Goal: Task Accomplishment & Management: Use online tool/utility

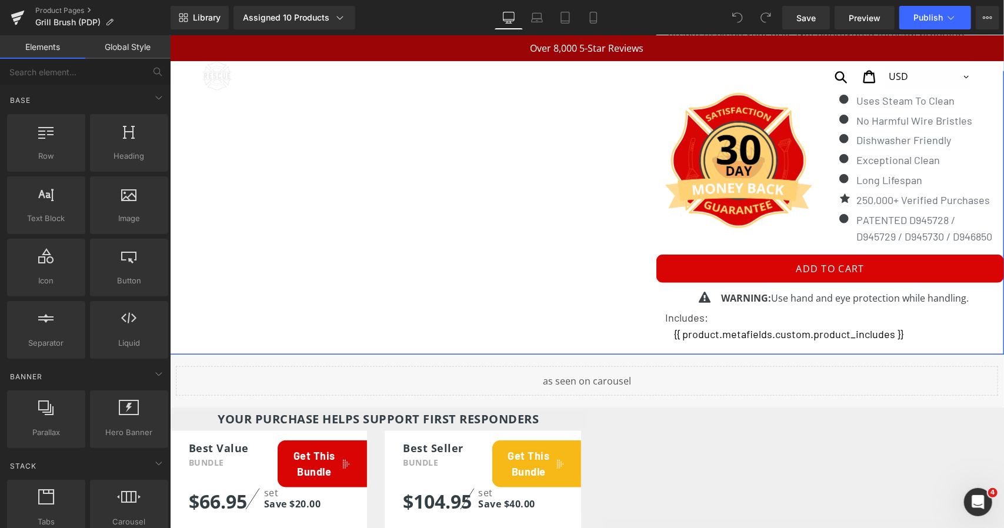
scroll to position [500, 0]
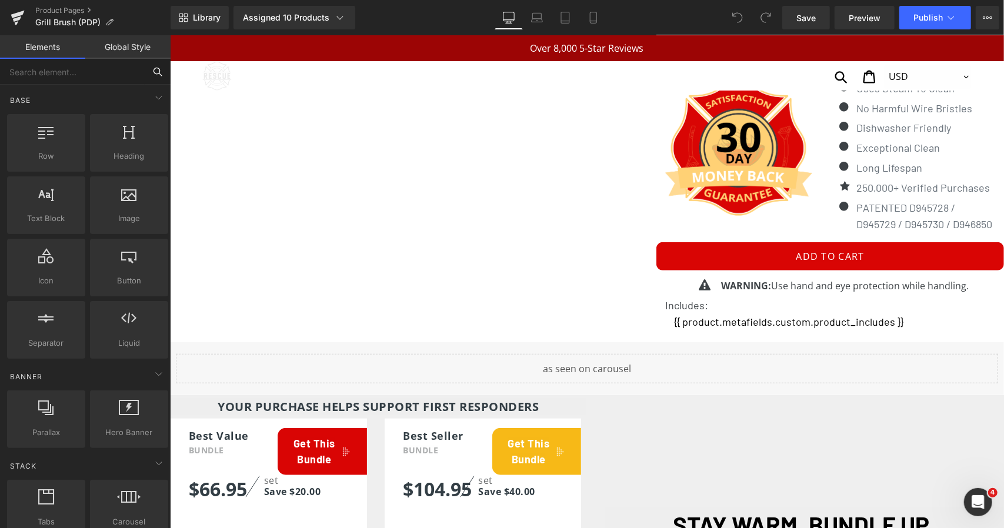
click at [69, 68] on input "text" at bounding box center [72, 72] width 145 height 26
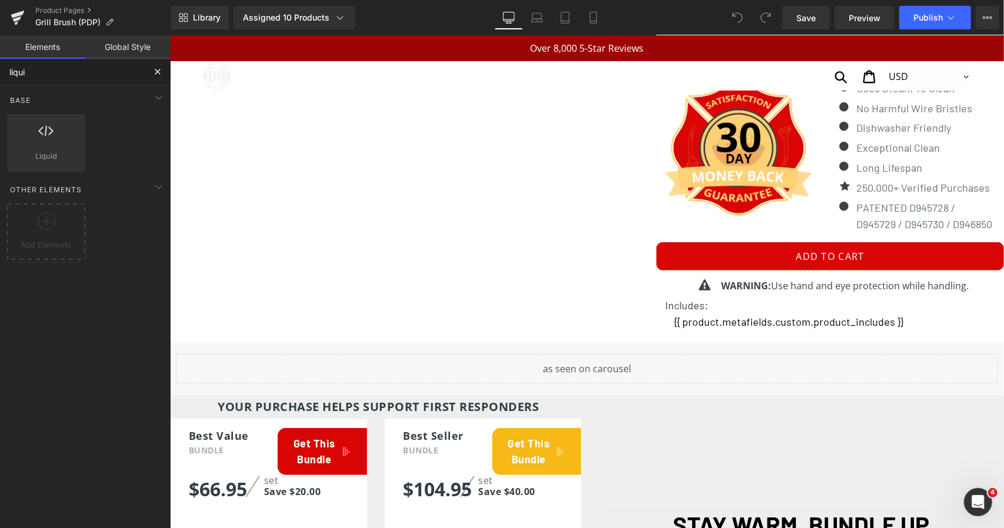
type input "liquio"
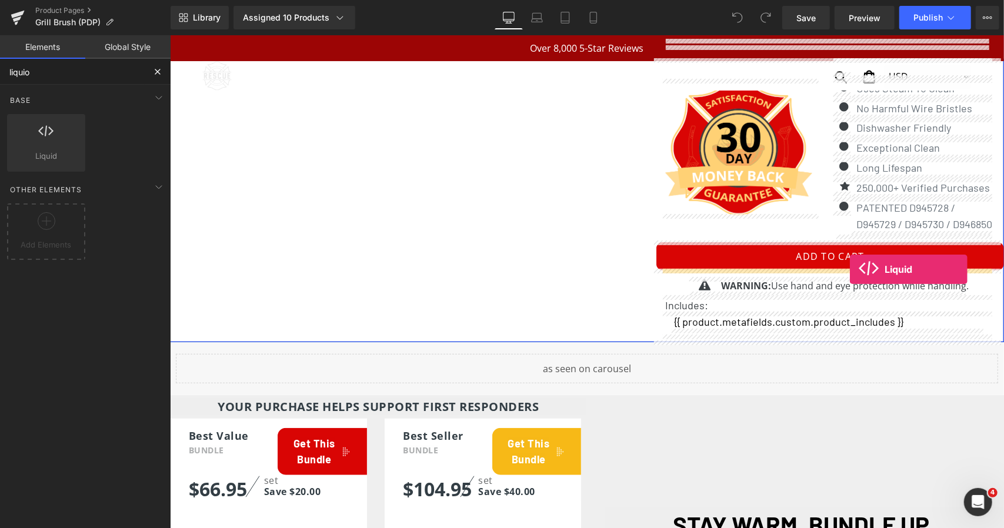
drag, startPoint x: 207, startPoint y: 178, endPoint x: 848, endPoint y: 269, distance: 648.4
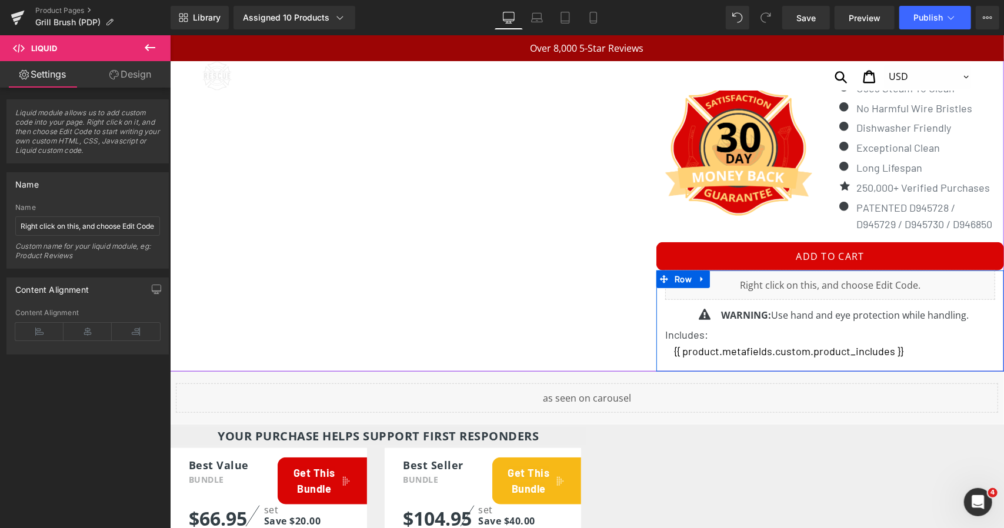
click at [840, 279] on icon at bounding box center [843, 280] width 6 height 6
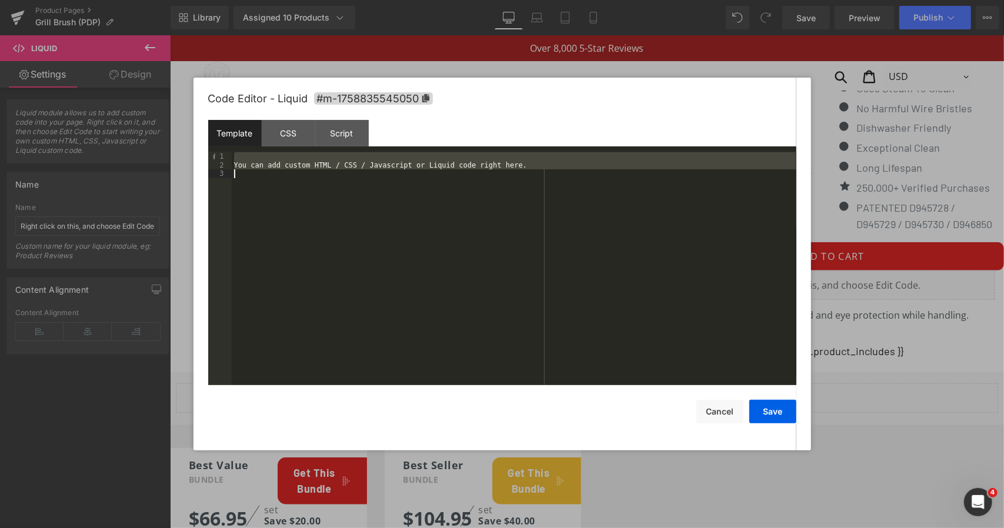
click at [436, 182] on div "You can add custom HTML / CSS / Javascript or Liquid code right here." at bounding box center [514, 277] width 565 height 250
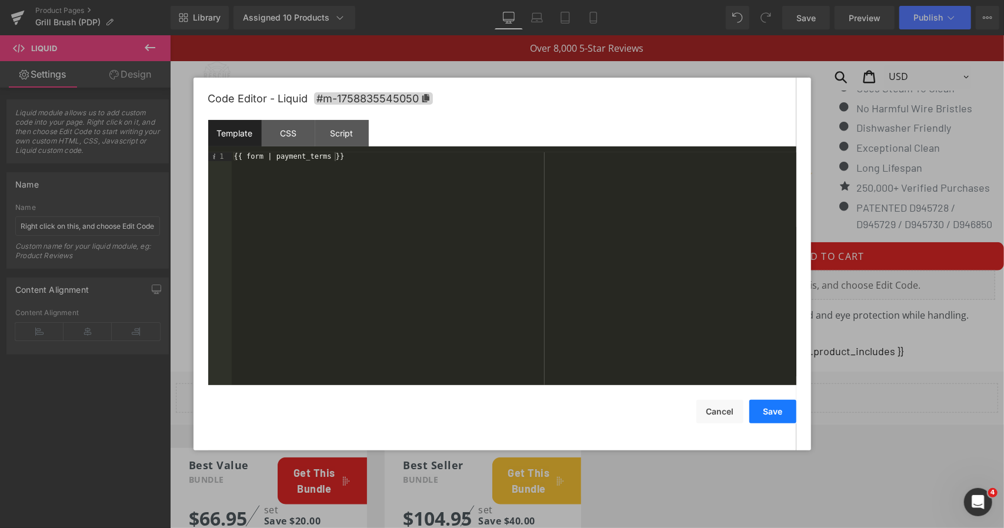
click at [770, 408] on button "Save" at bounding box center [773, 412] width 47 height 24
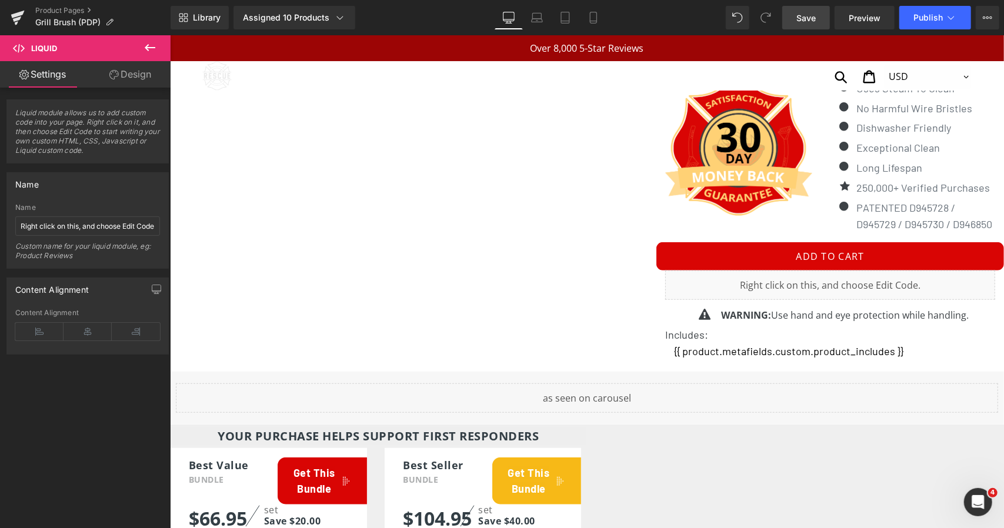
click at [816, 21] on span "Save" at bounding box center [806, 18] width 19 height 12
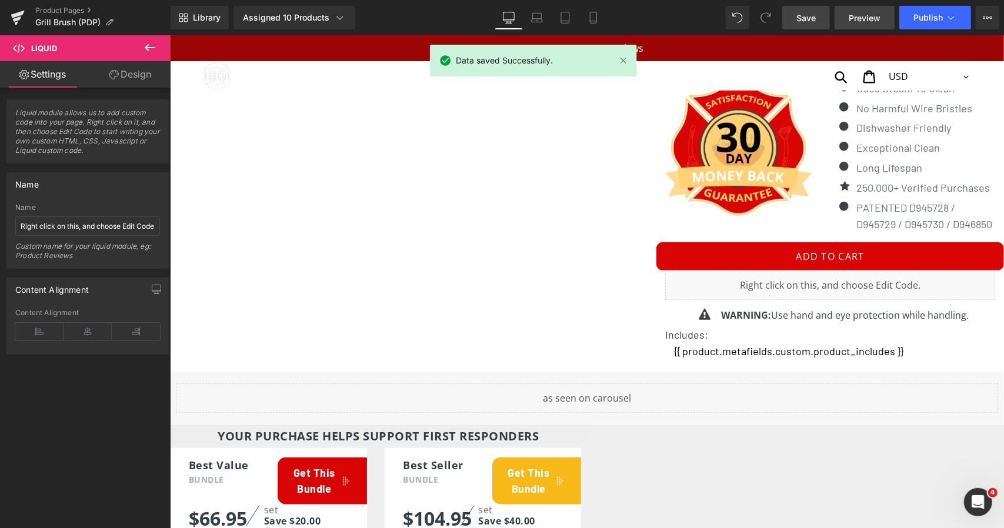
click at [857, 15] on span "Preview" at bounding box center [865, 18] width 32 height 12
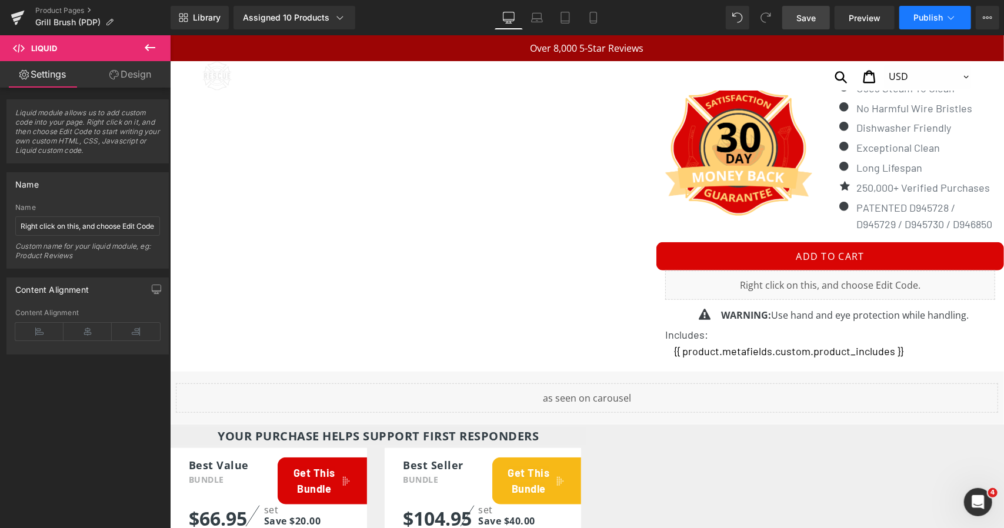
click at [915, 18] on span "Publish" at bounding box center [928, 17] width 29 height 9
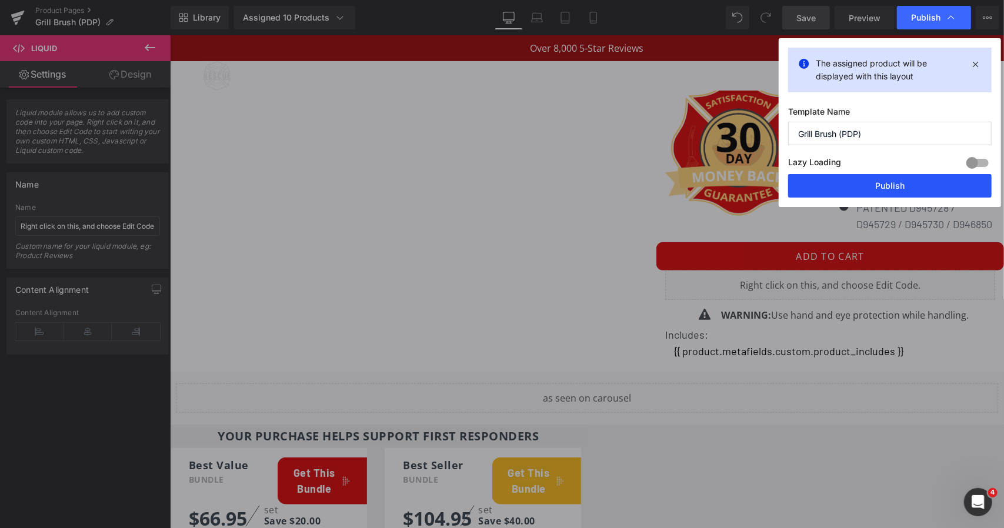
click at [824, 181] on button "Publish" at bounding box center [890, 186] width 204 height 24
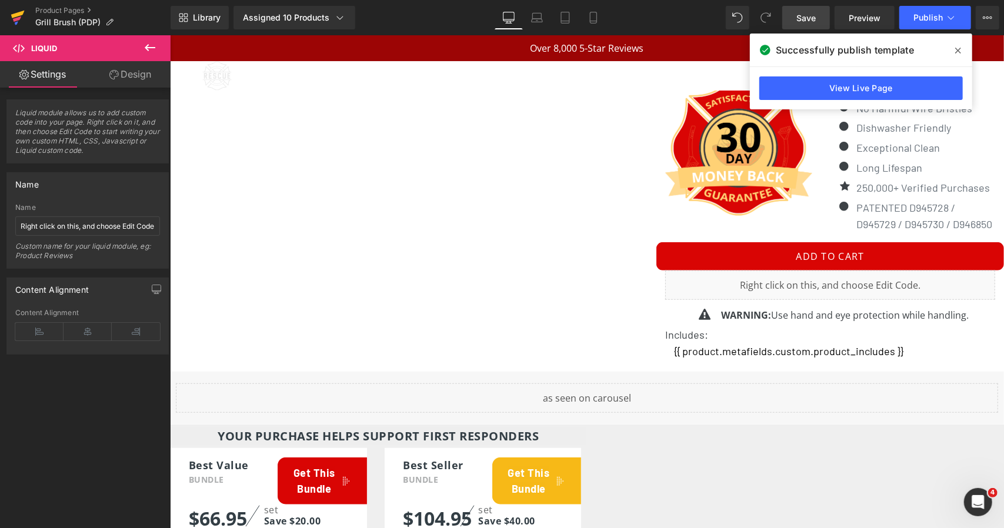
click at [12, 20] on icon at bounding box center [18, 17] width 14 height 29
